Goal: Check status: Check status

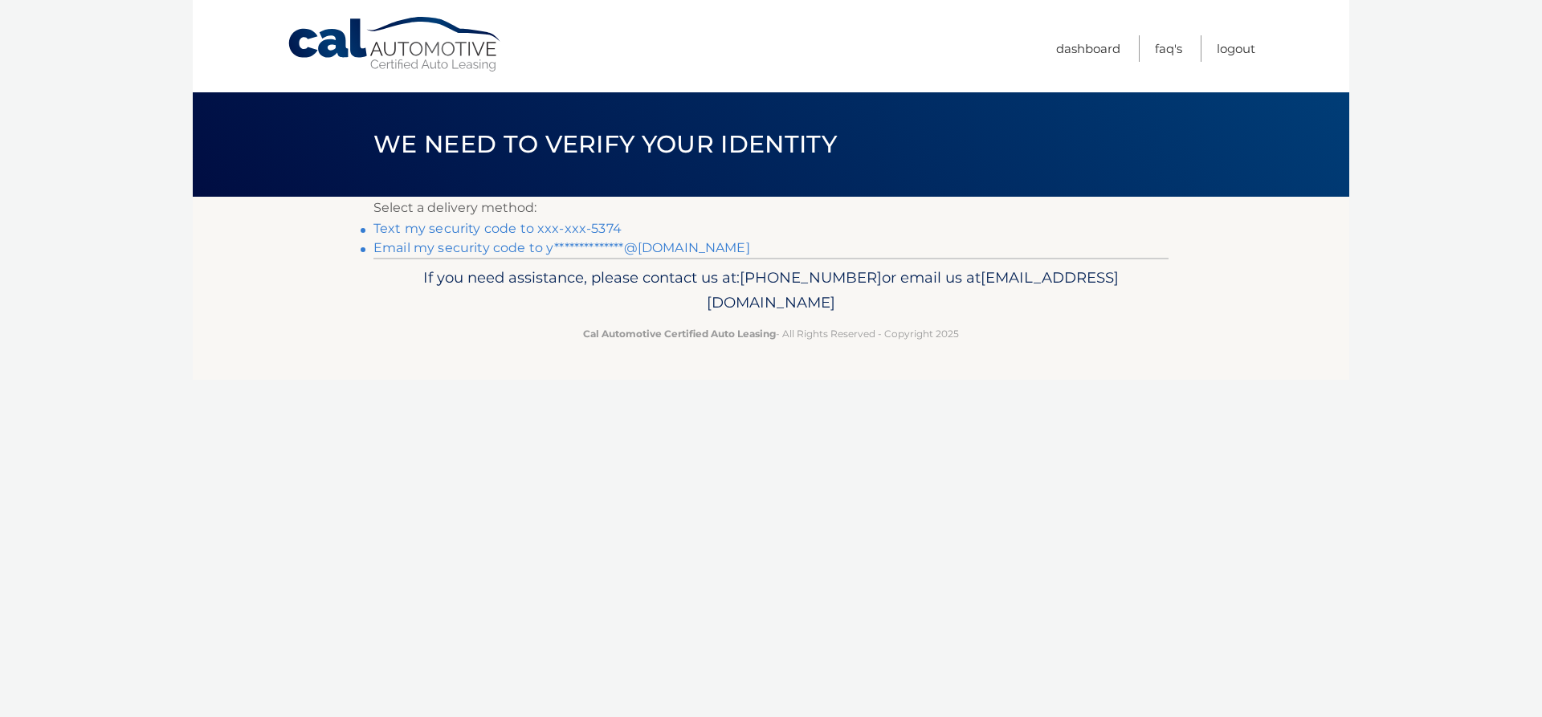
click at [587, 232] on link "Text my security code to xxx-xxx-5374" at bounding box center [497, 228] width 248 height 15
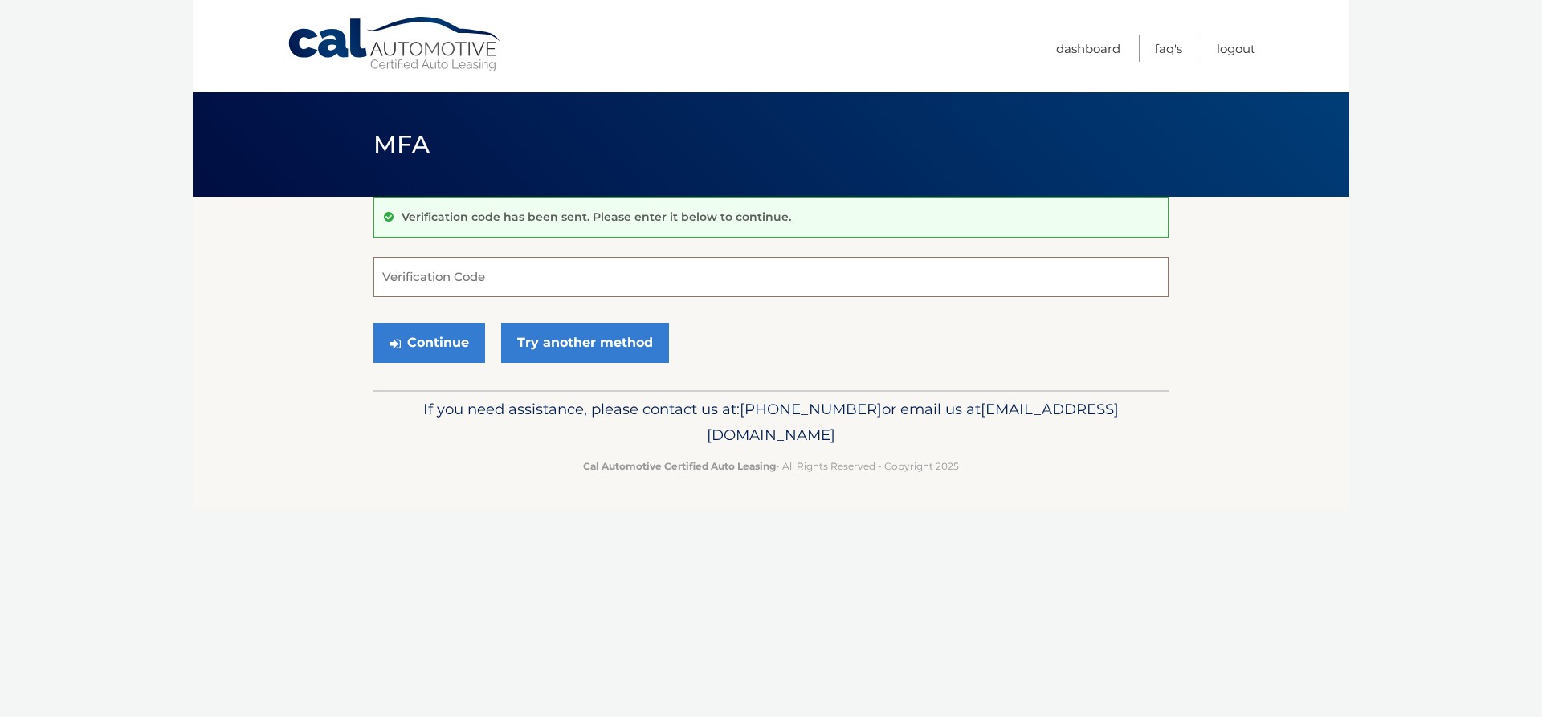
click at [516, 285] on input "Verification Code" at bounding box center [770, 277] width 795 height 40
type input "797011"
click at [463, 331] on button "Continue" at bounding box center [429, 343] width 112 height 40
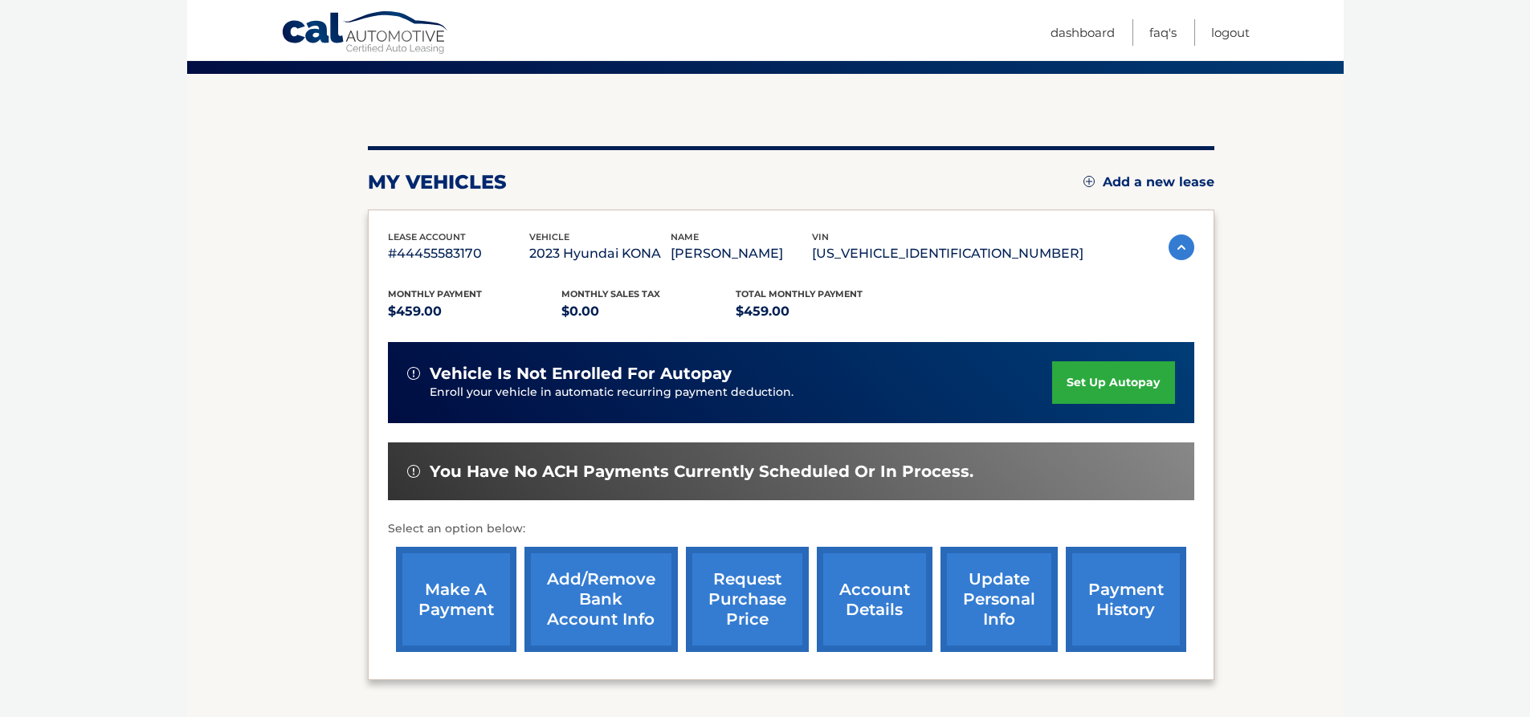
scroll to position [161, 0]
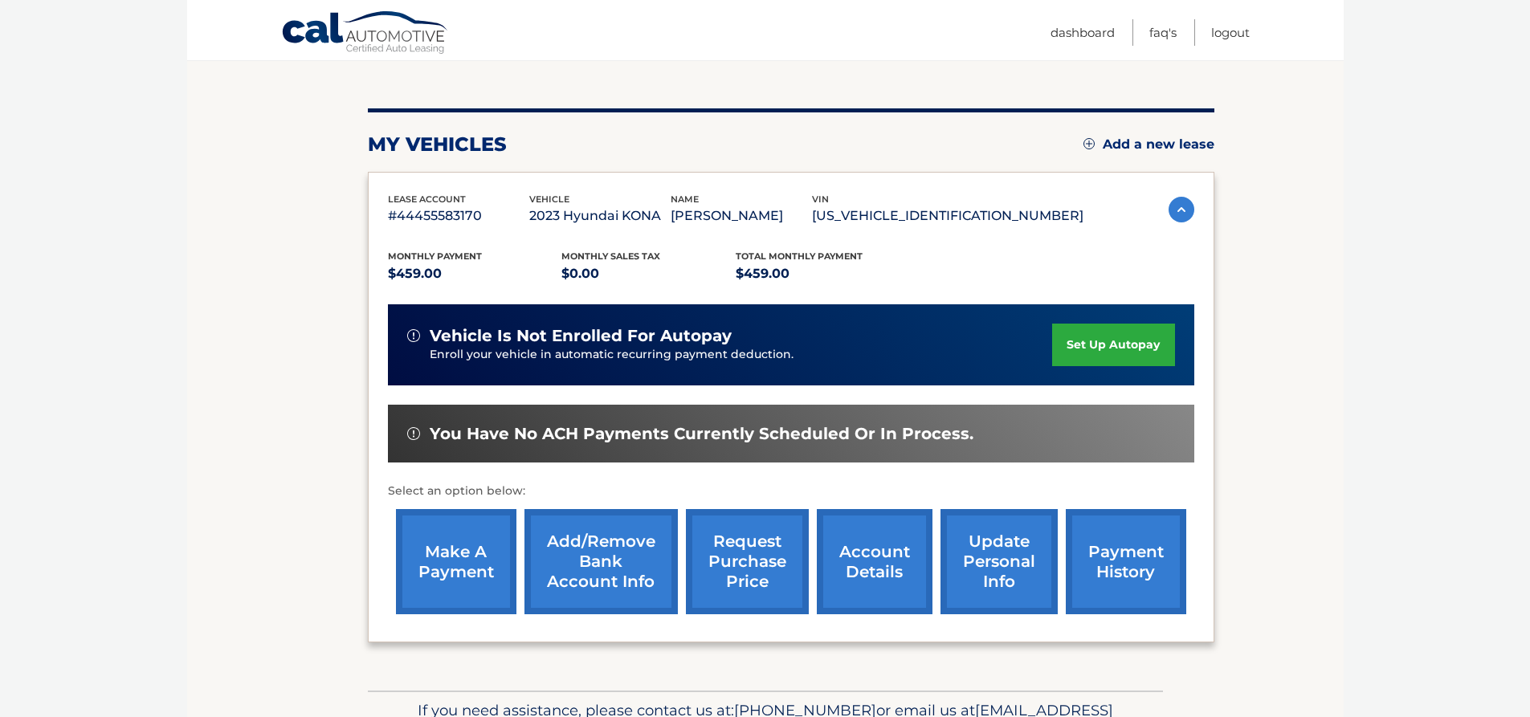
click at [1100, 553] on link "payment history" at bounding box center [1126, 561] width 120 height 105
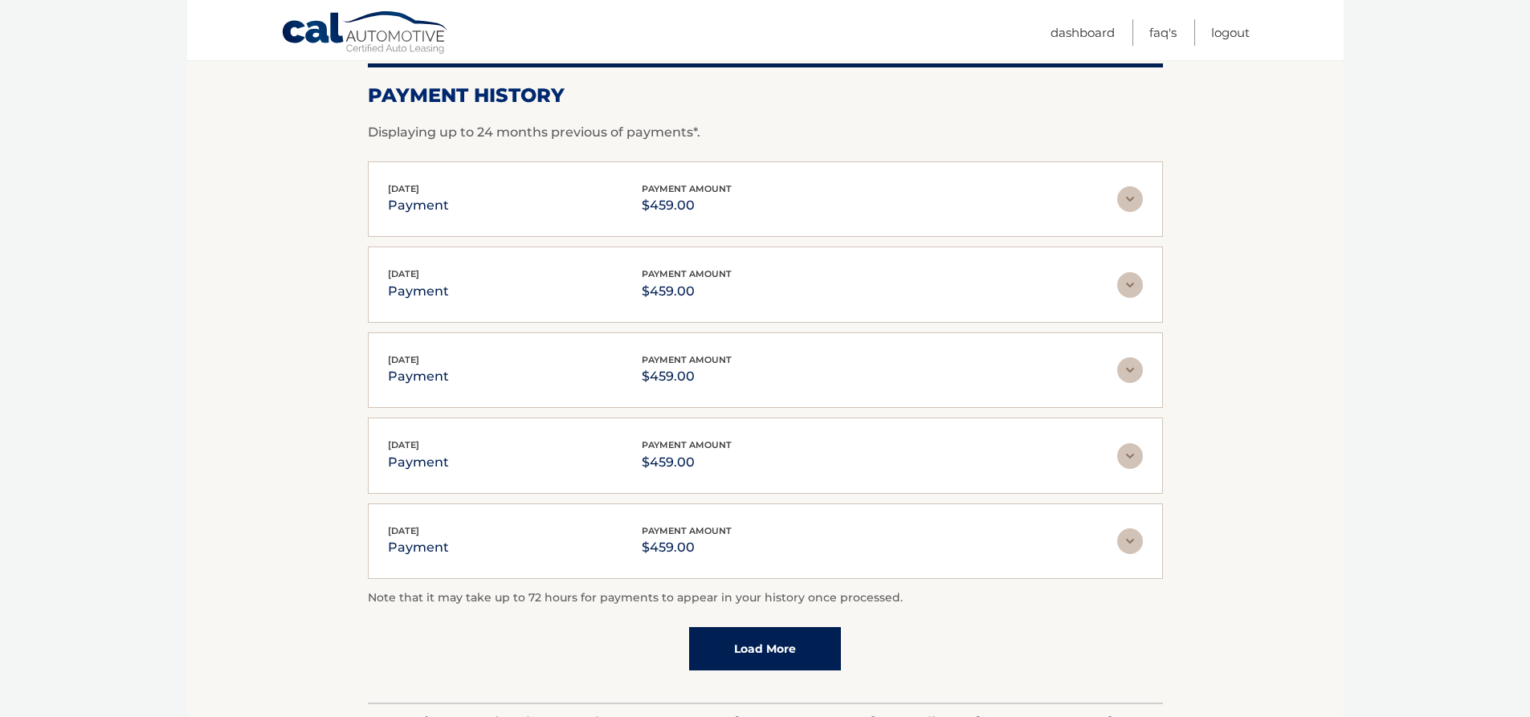
scroll to position [241, 0]
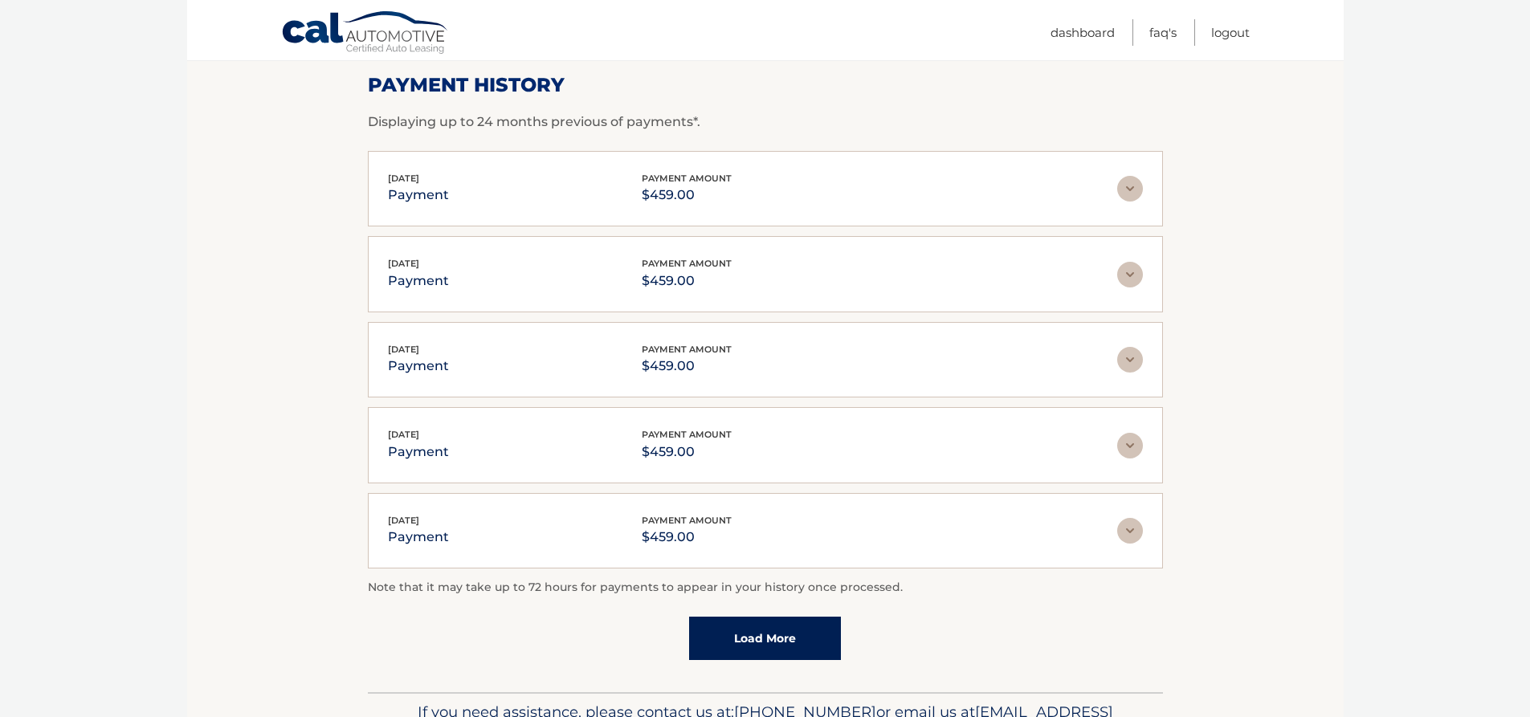
click at [769, 637] on link "Load More" at bounding box center [765, 638] width 152 height 43
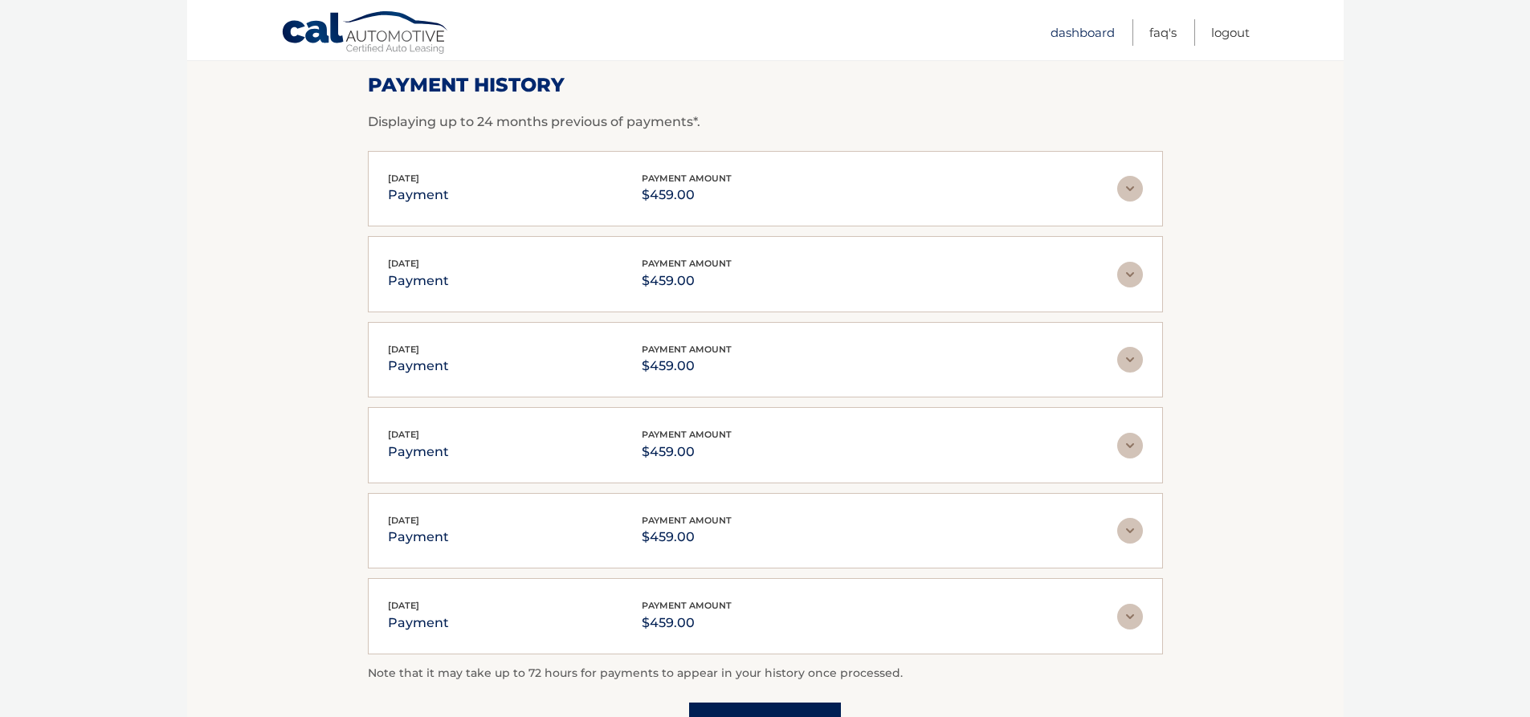
click at [1072, 38] on link "Dashboard" at bounding box center [1083, 32] width 64 height 27
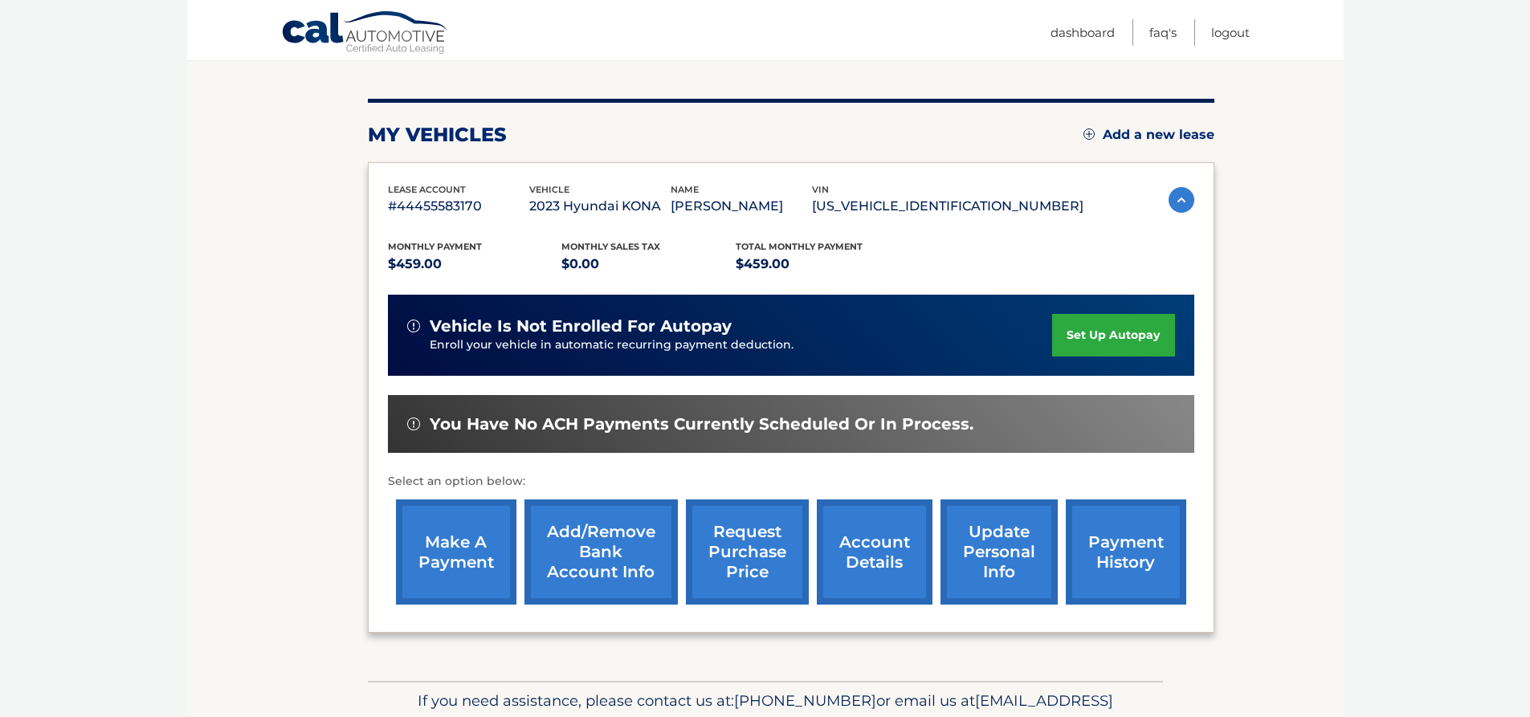
scroll to position [241, 0]
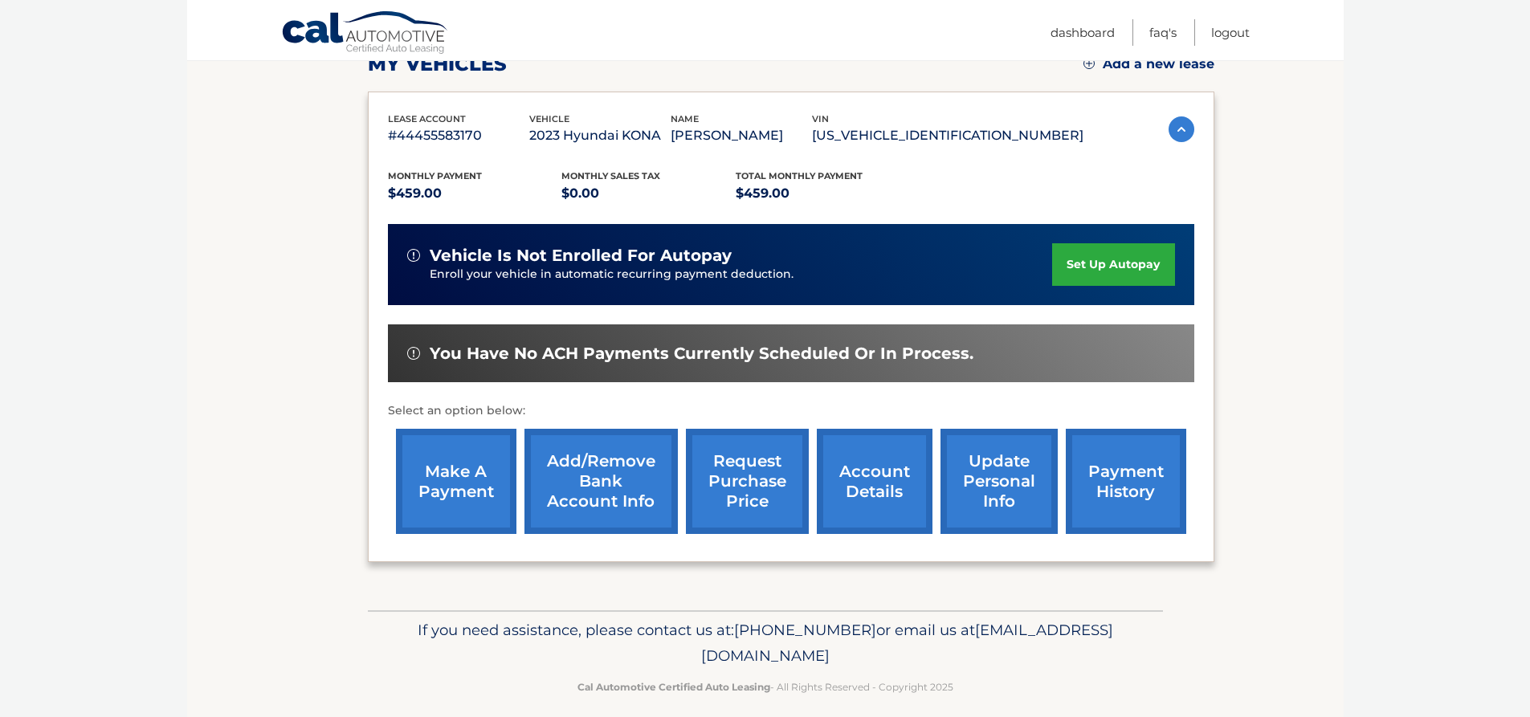
click at [863, 494] on link "account details" at bounding box center [875, 481] width 116 height 105
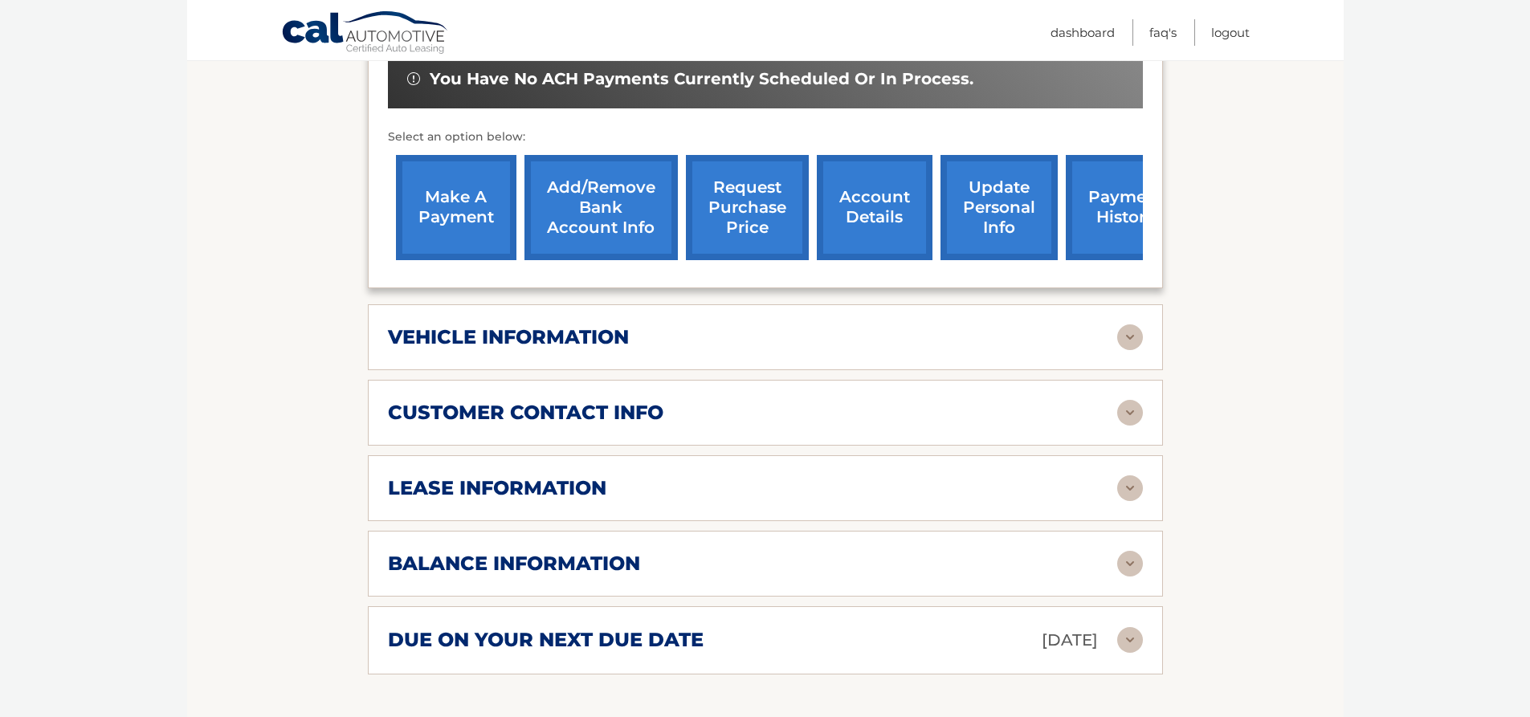
scroll to position [562, 0]
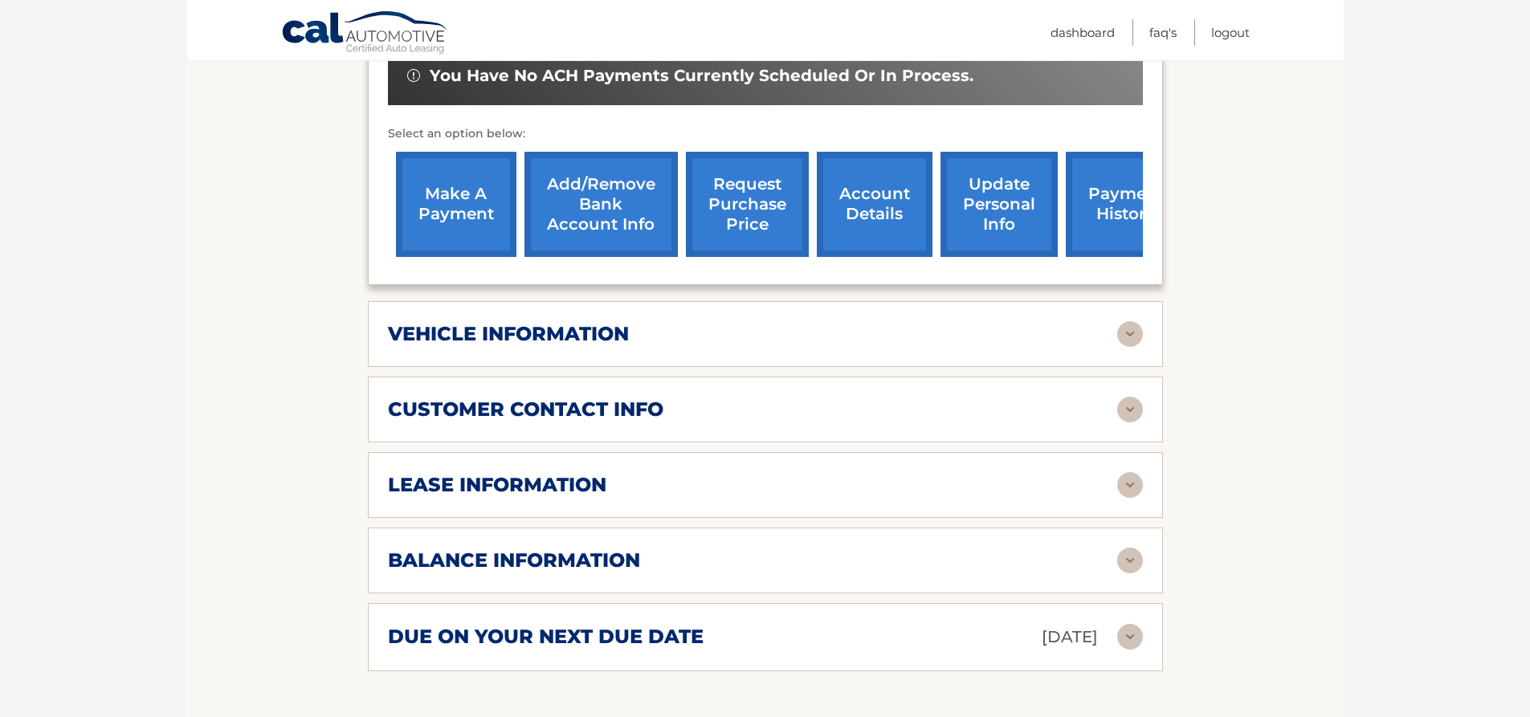
click at [1128, 472] on img at bounding box center [1130, 485] width 26 height 26
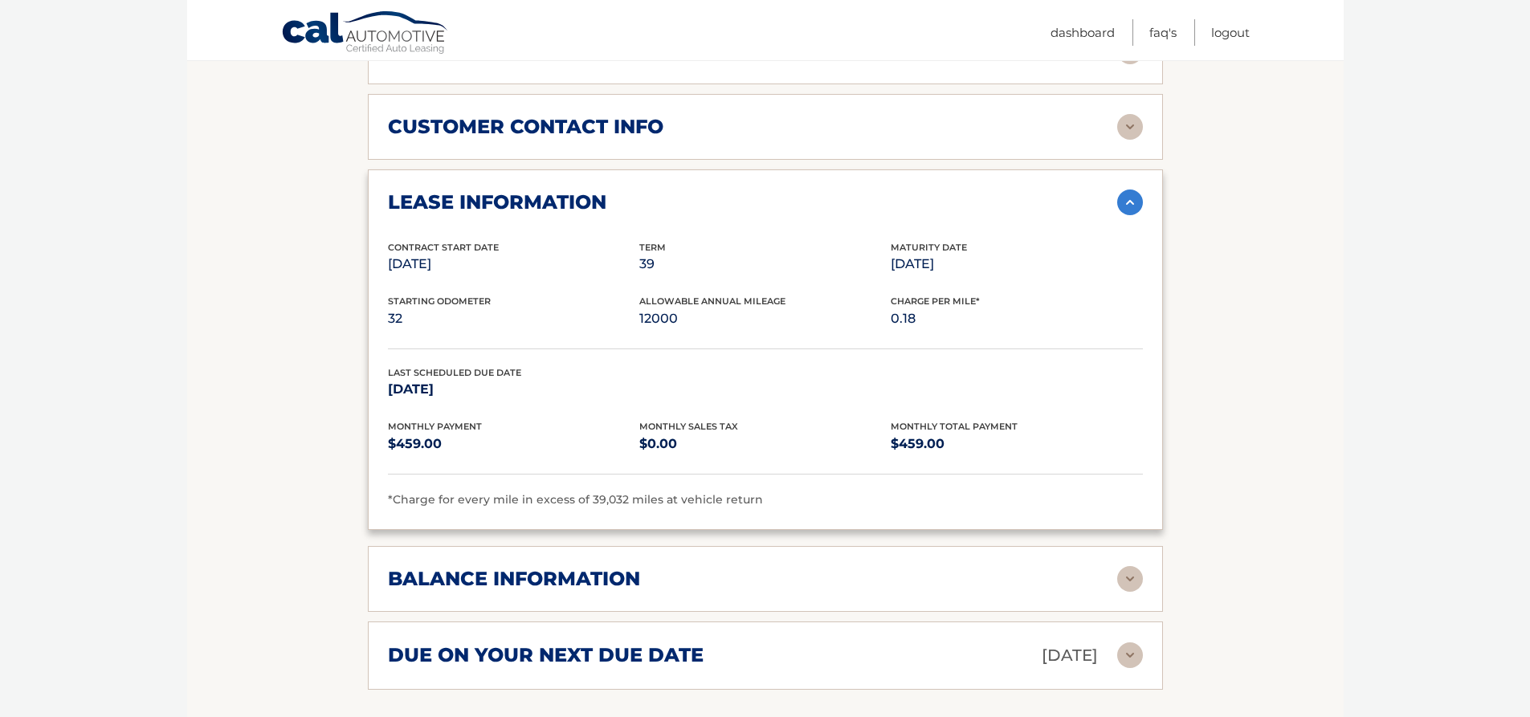
scroll to position [883, 0]
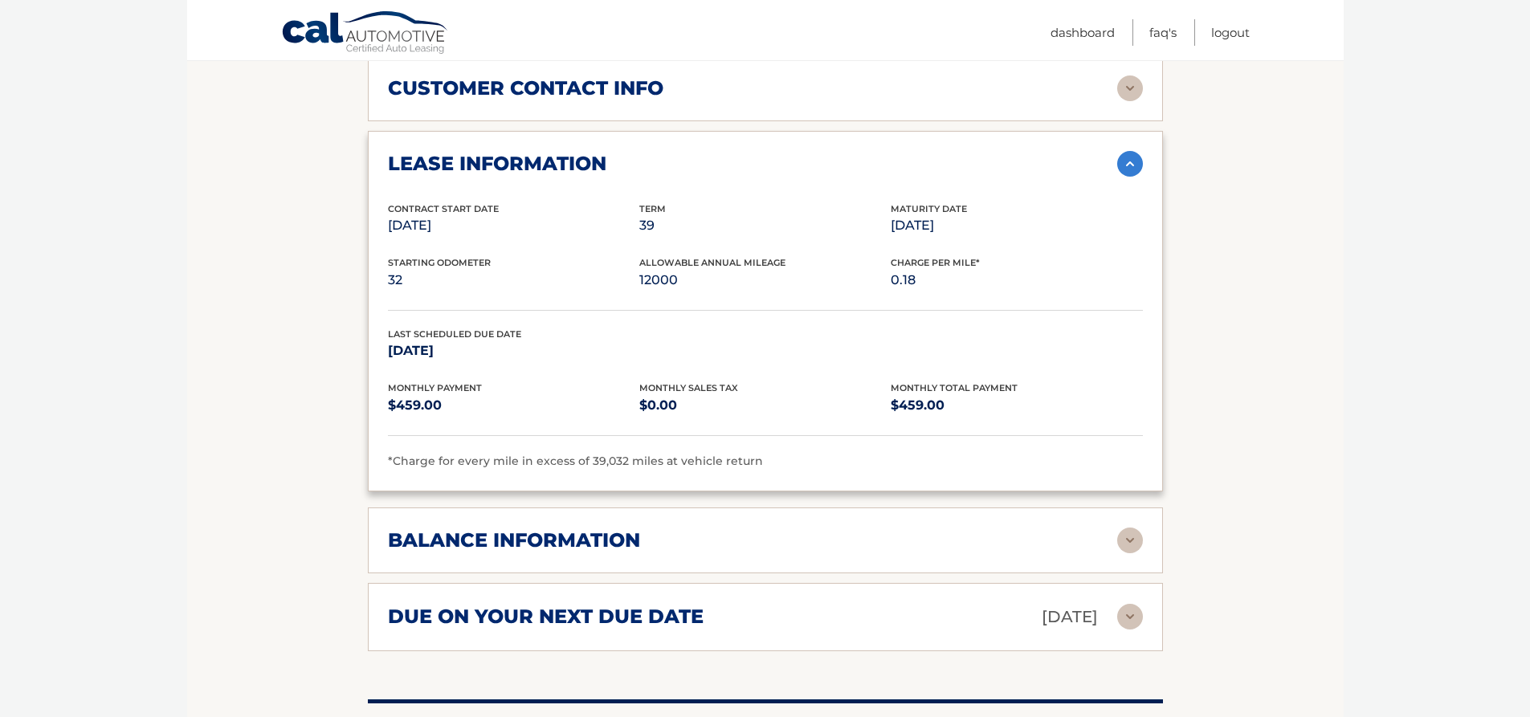
click at [1124, 528] on img at bounding box center [1130, 541] width 26 height 26
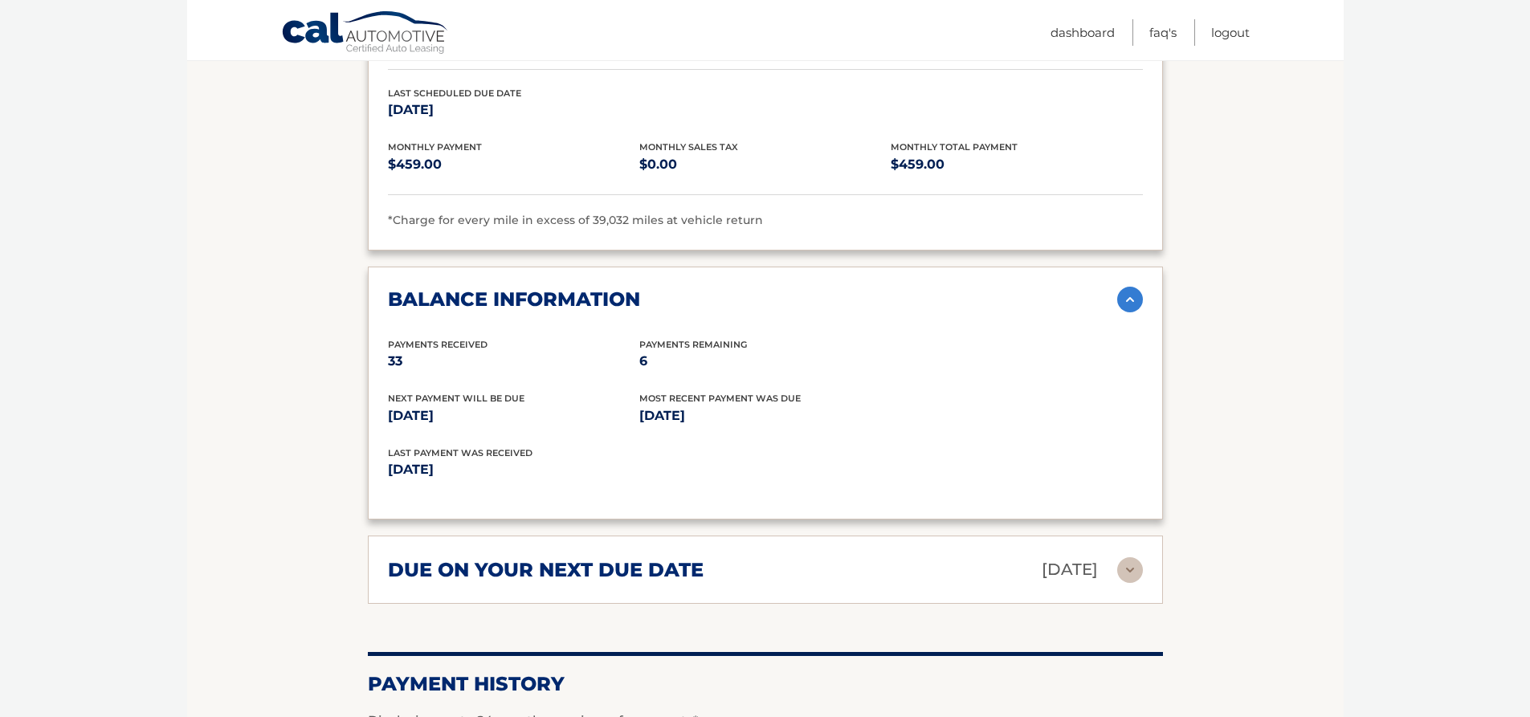
scroll to position [1205, 0]
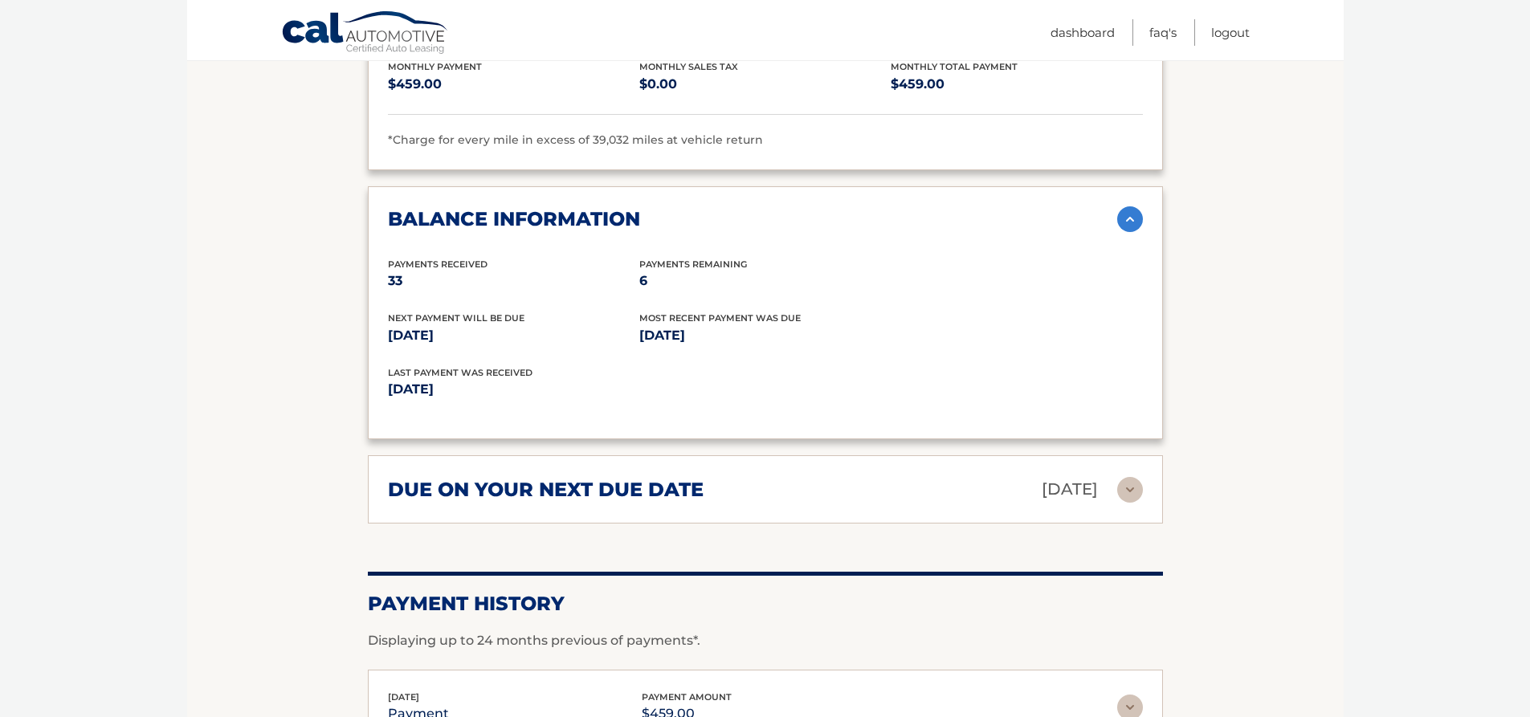
click at [1125, 477] on img at bounding box center [1130, 490] width 26 height 26
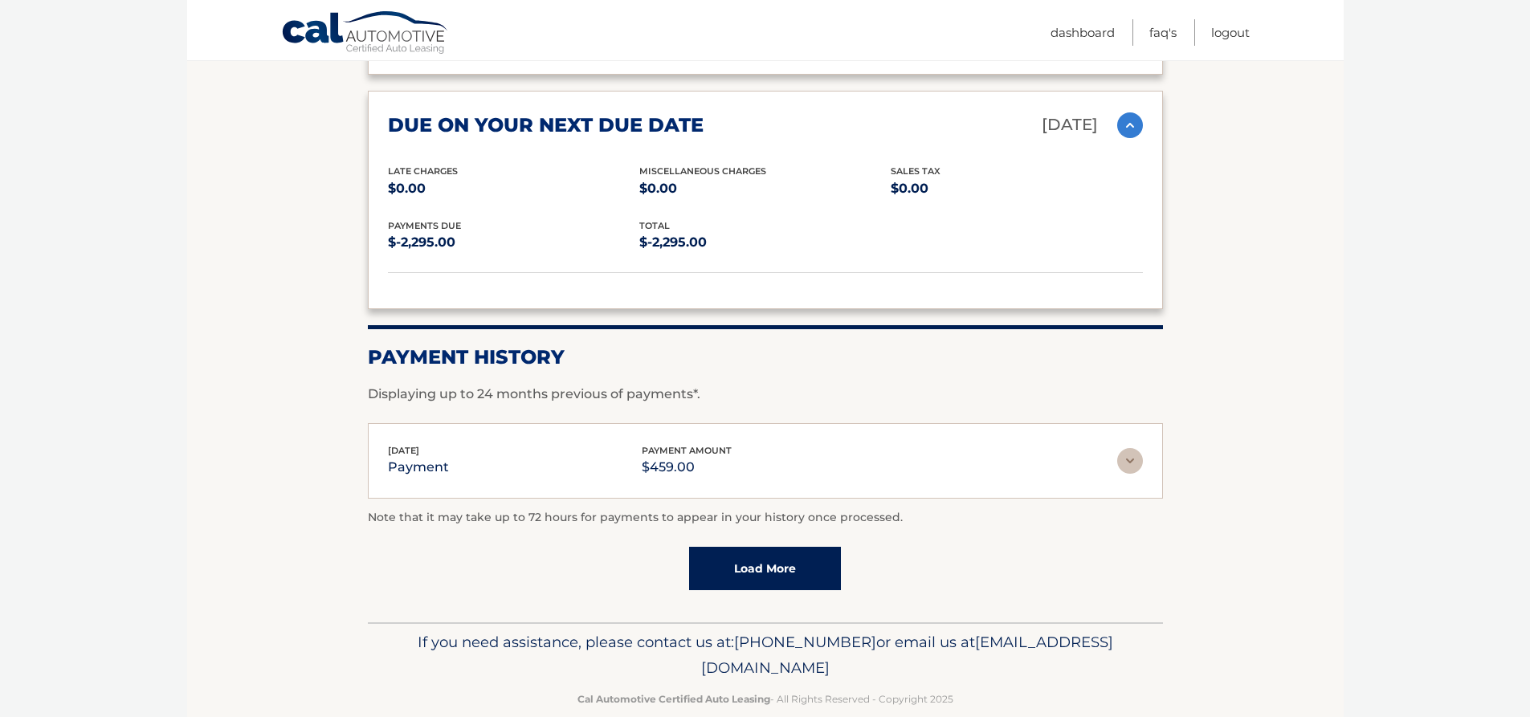
scroll to position [1574, 0]
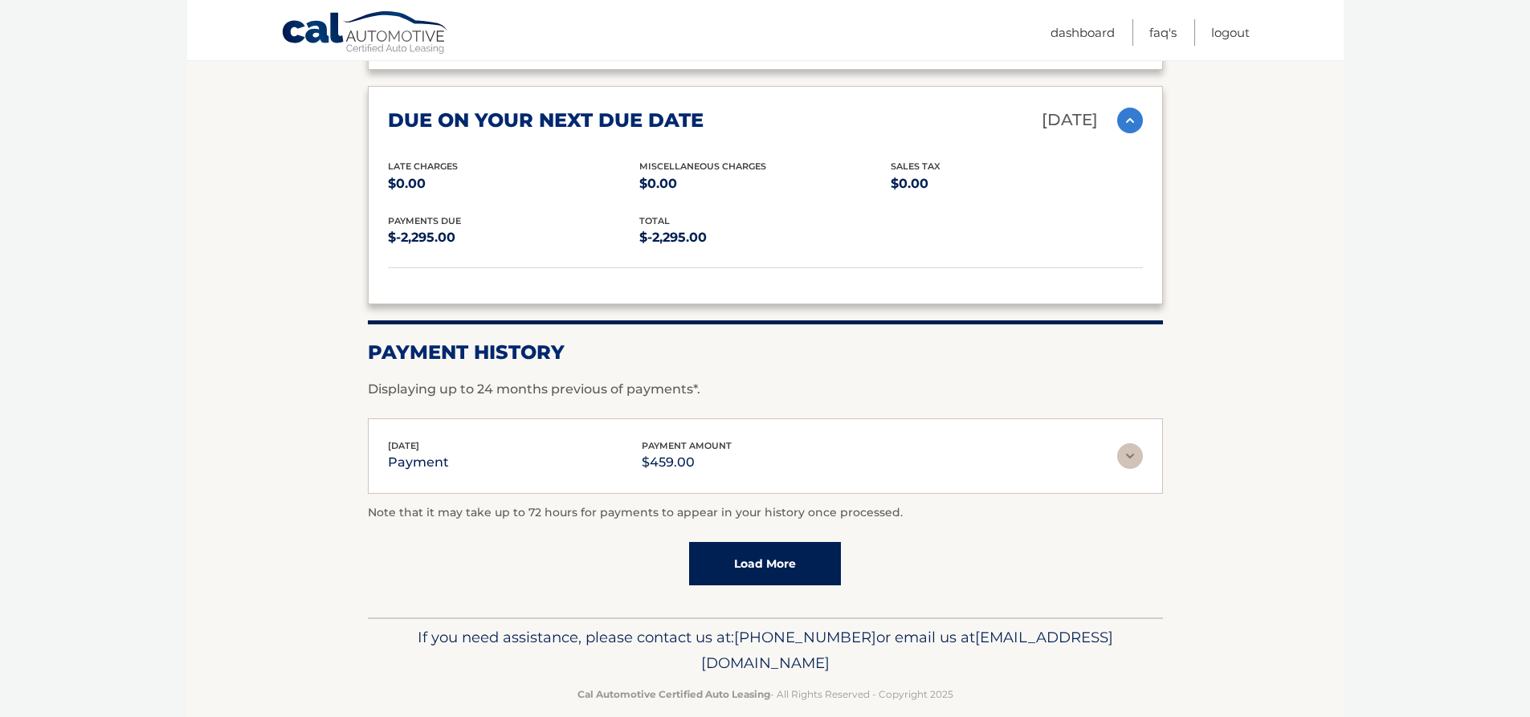
click at [756, 542] on link "Load More" at bounding box center [765, 563] width 152 height 43
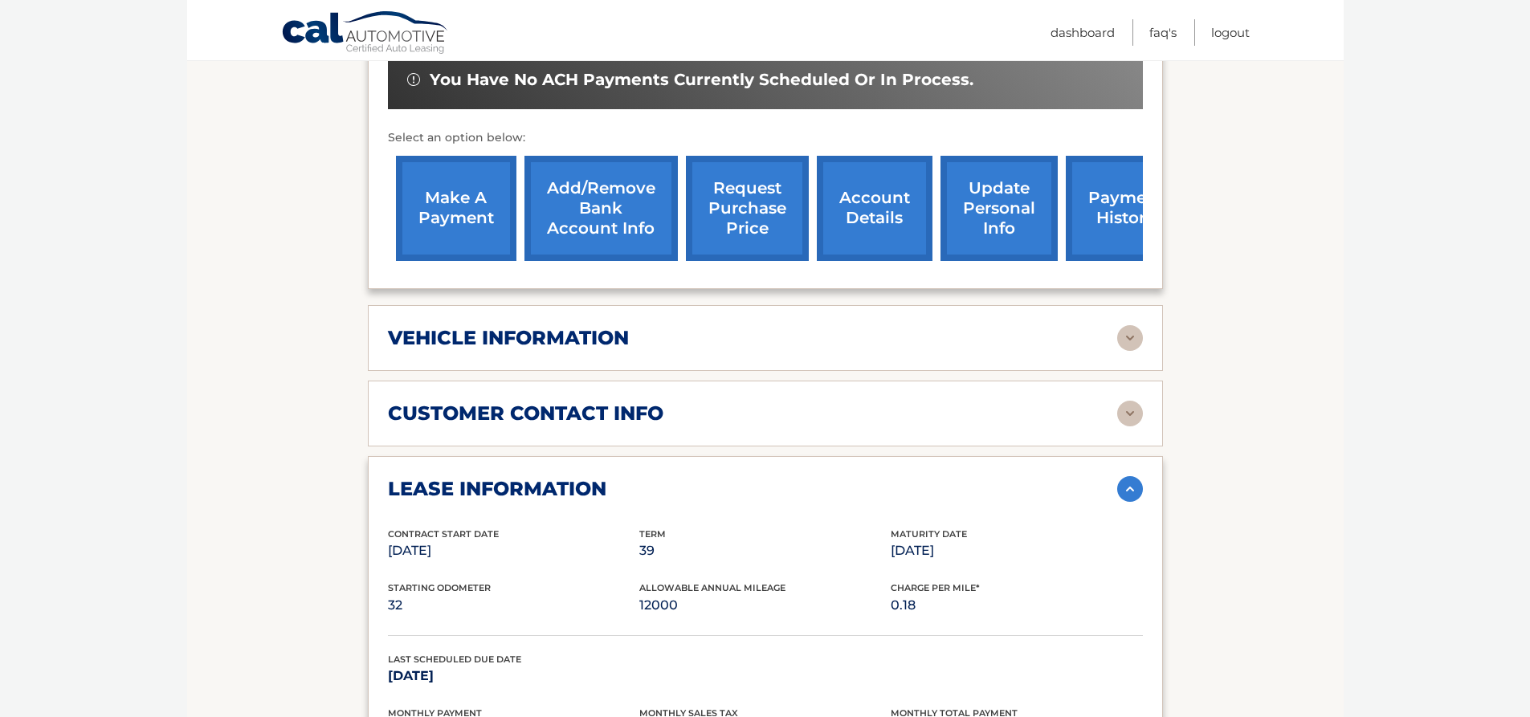
scroll to position [530, 0]
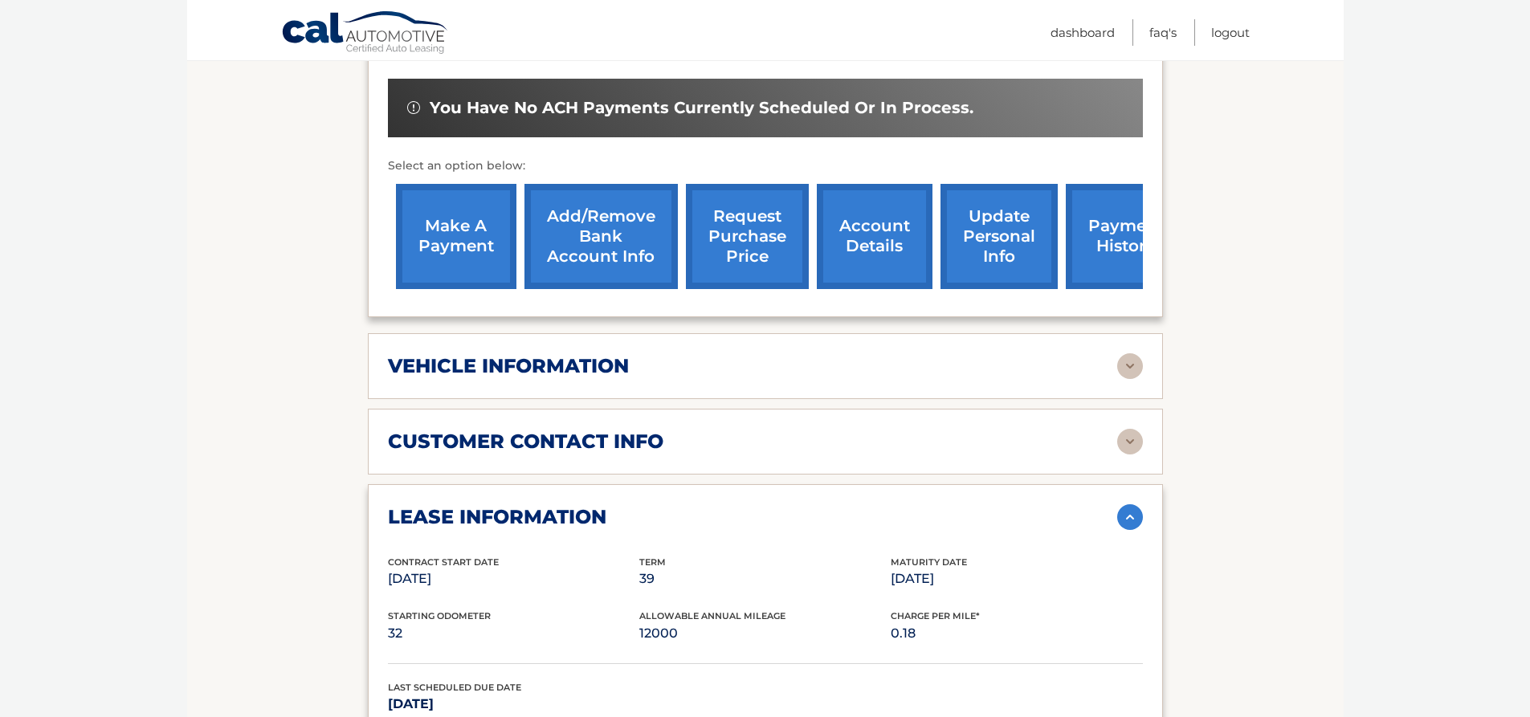
click at [754, 226] on link "request purchase price" at bounding box center [747, 236] width 123 height 105
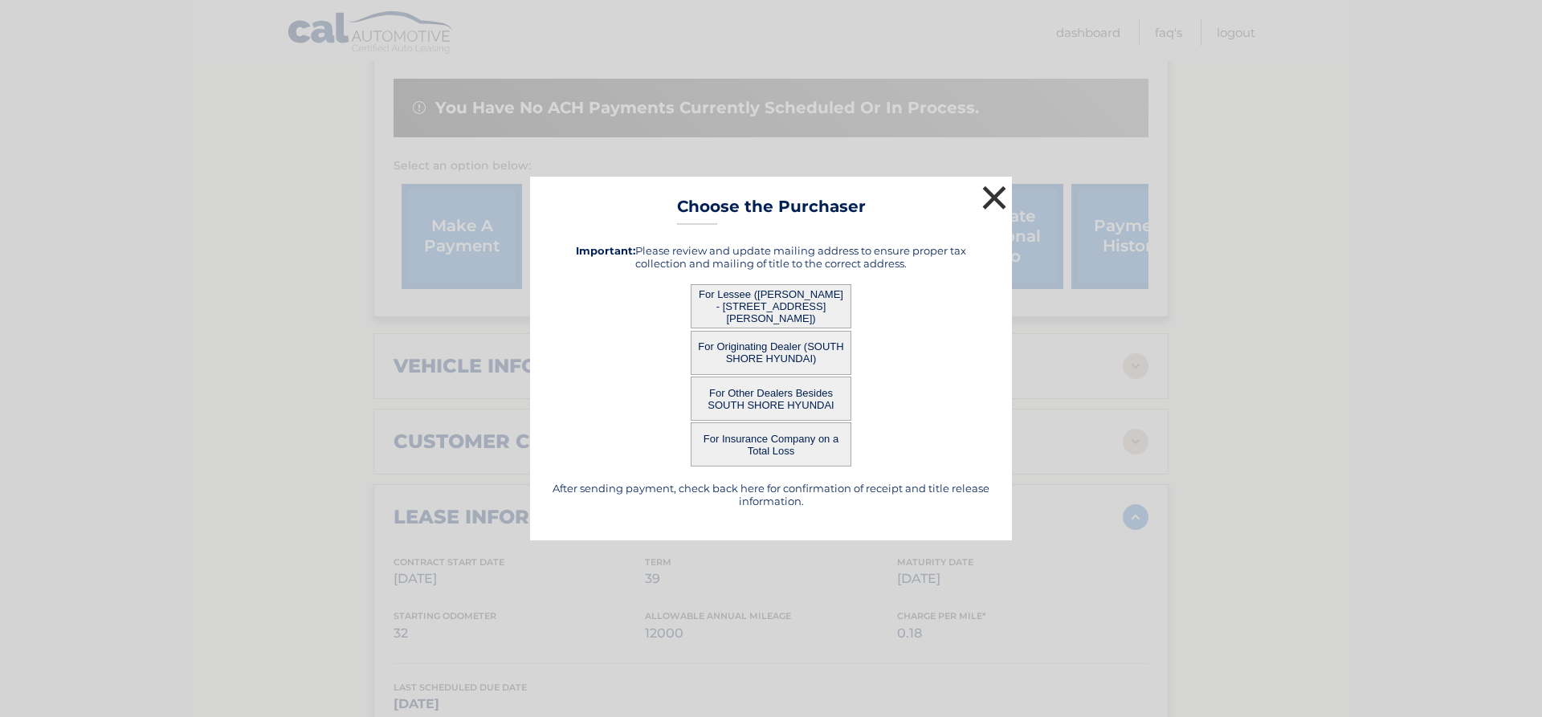
click at [989, 198] on button "×" at bounding box center [994, 198] width 32 height 32
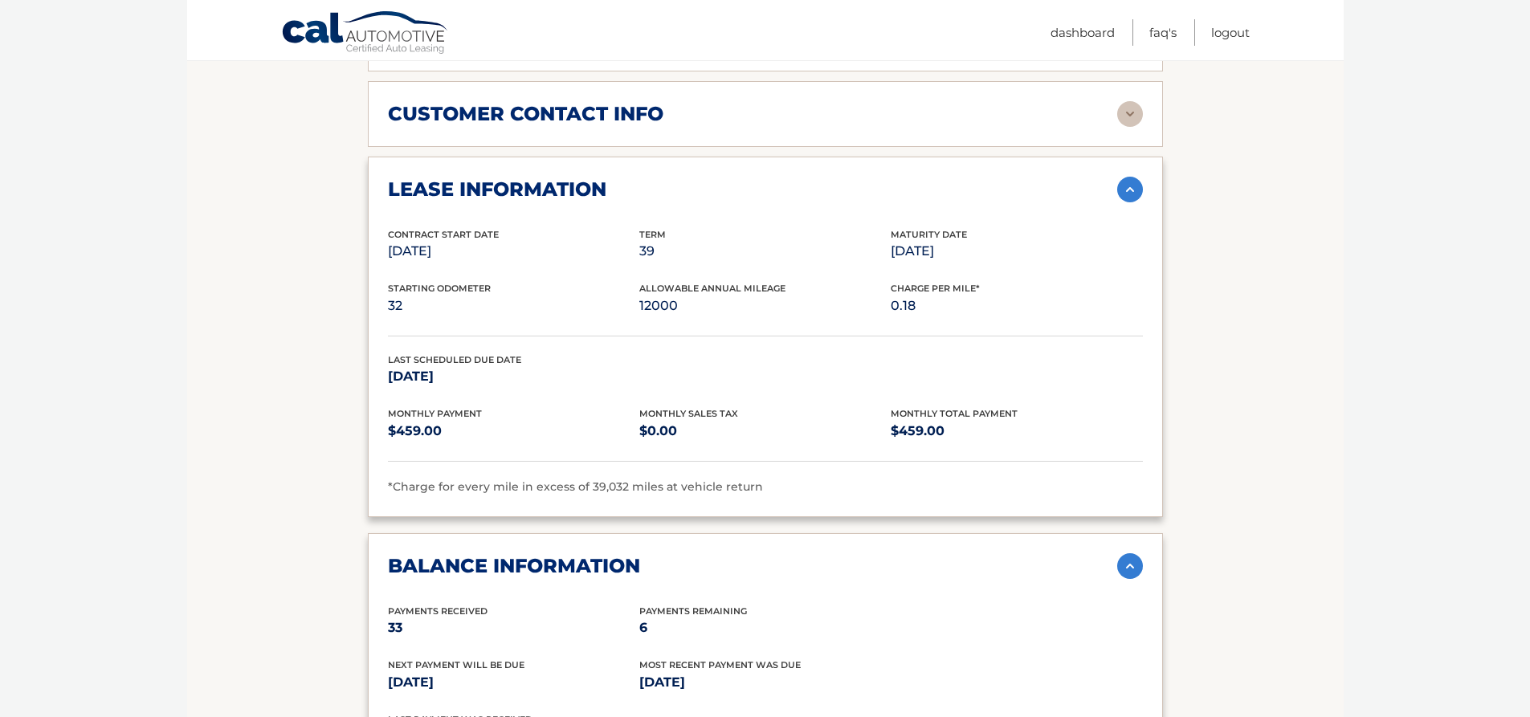
scroll to position [851, 0]
